Goal: Transaction & Acquisition: Obtain resource

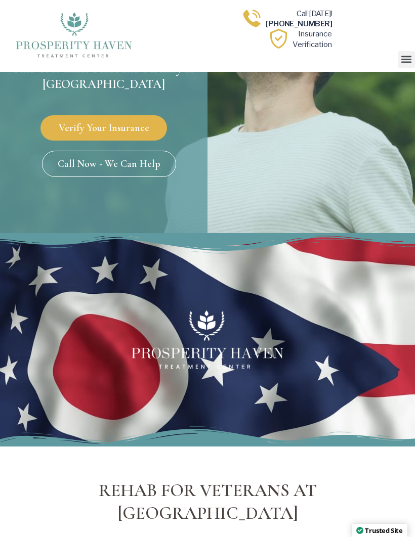
scroll to position [152, 0]
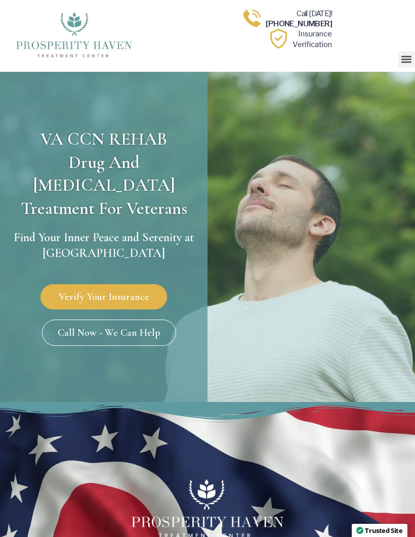
click at [126, 292] on span "Verify Your Insurance" at bounding box center [104, 297] width 96 height 10
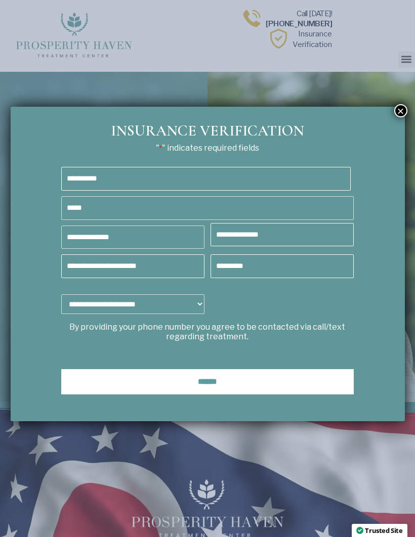
click at [395, 118] on div "**********" at bounding box center [208, 264] width 394 height 315
click at [398, 114] on button "×" at bounding box center [400, 110] width 13 height 13
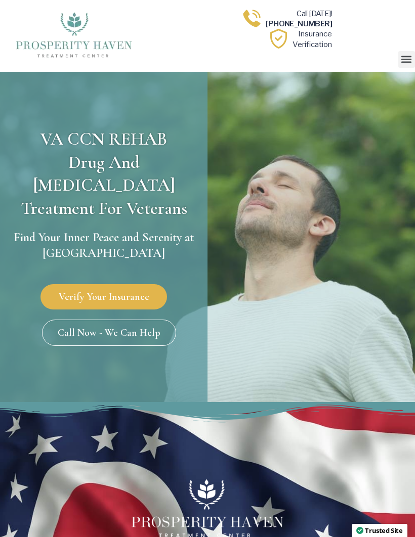
click at [401, 54] on icon "Menu Toggle" at bounding box center [406, 59] width 11 height 11
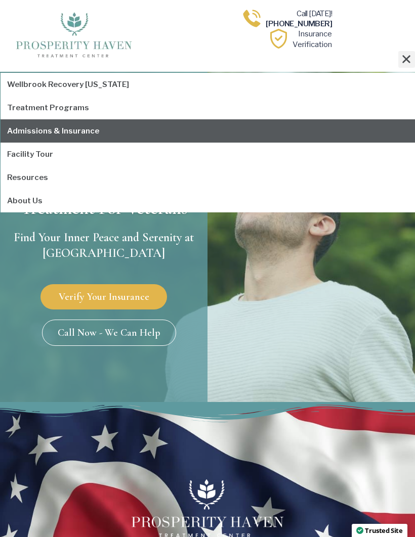
click at [77, 131] on link "Admissions & Insurance" at bounding box center [208, 130] width 415 height 23
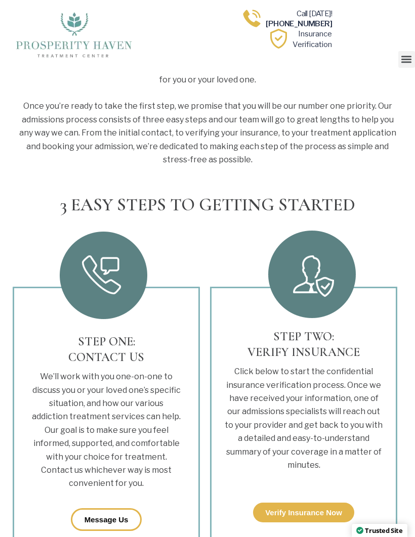
scroll to position [341, 0]
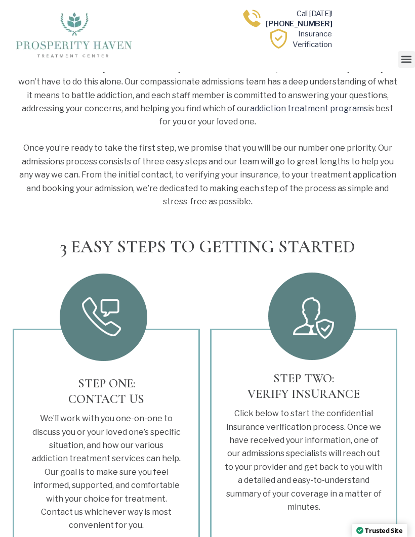
click at [373, 287] on div at bounding box center [310, 317] width 197 height 101
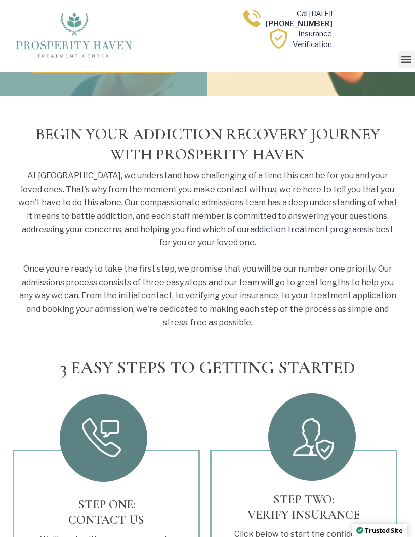
scroll to position [0, 0]
